Goal: Book appointment/travel/reservation

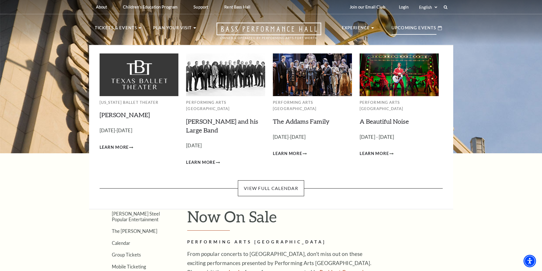
click at [414, 31] on p "Upcoming Events" at bounding box center [413, 29] width 45 height 10
click at [254, 183] on link "View Full Calendar" at bounding box center [271, 188] width 66 height 16
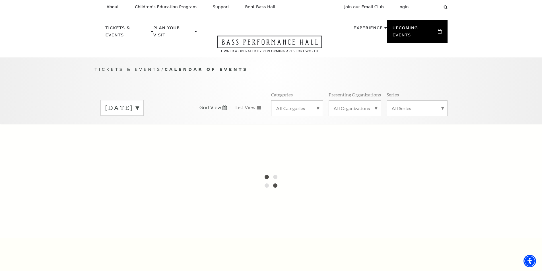
click at [139, 103] on label "September 2025" at bounding box center [122, 107] width 34 height 9
click at [183, 100] on div "September 2025 October 2025 November 2025 December 2025 January 2026 February 2…" at bounding box center [142, 107] width 84 height 15
click at [139, 103] on label "September 2025" at bounding box center [122, 108] width 34 height 10
click at [214, 105] on span "Grid View" at bounding box center [210, 108] width 22 height 6
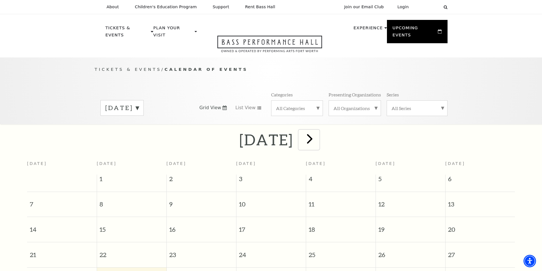
click at [318, 134] on span "next" at bounding box center [309, 138] width 16 height 16
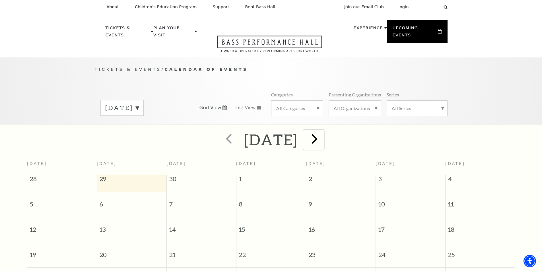
click at [322, 134] on span "next" at bounding box center [314, 138] width 16 height 16
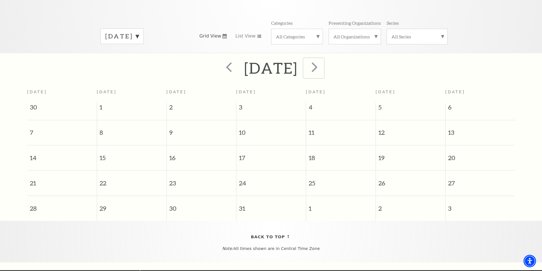
scroll to position [57, 0]
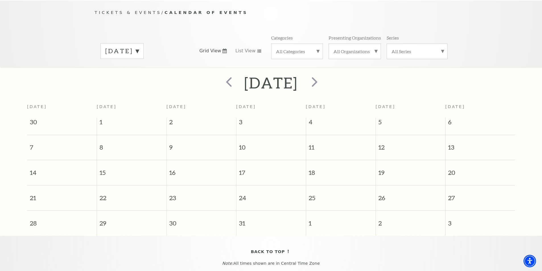
click at [139, 47] on label "September 2025" at bounding box center [122, 51] width 34 height 9
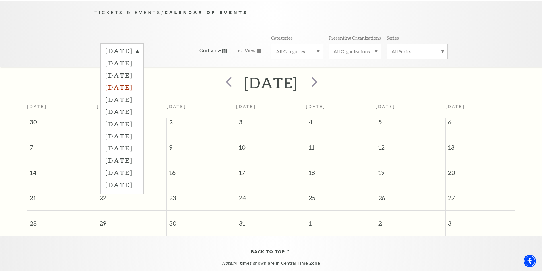
click at [139, 81] on label "December 2025" at bounding box center [122, 87] width 34 height 12
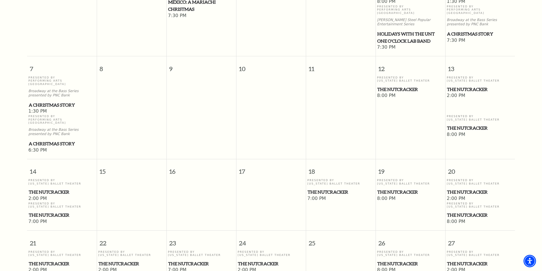
scroll to position [221, 0]
click at [51, 188] on span "The Nutcracker" at bounding box center [62, 191] width 66 height 7
